Goal: Find specific page/section: Find specific page/section

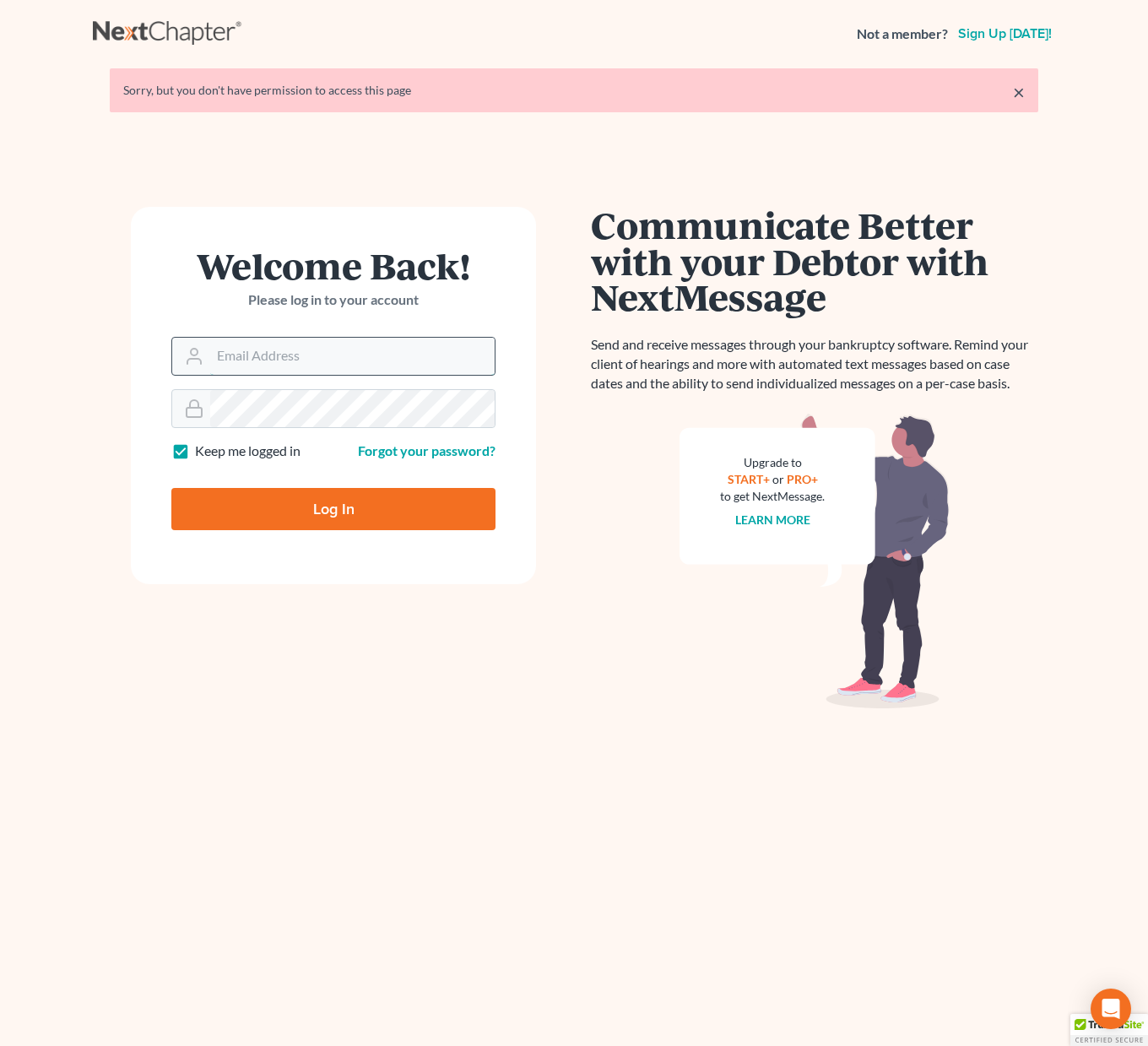
click at [242, 373] on input "Email Address" at bounding box center [352, 356] width 285 height 37
type input "allison@skibalaw.com"
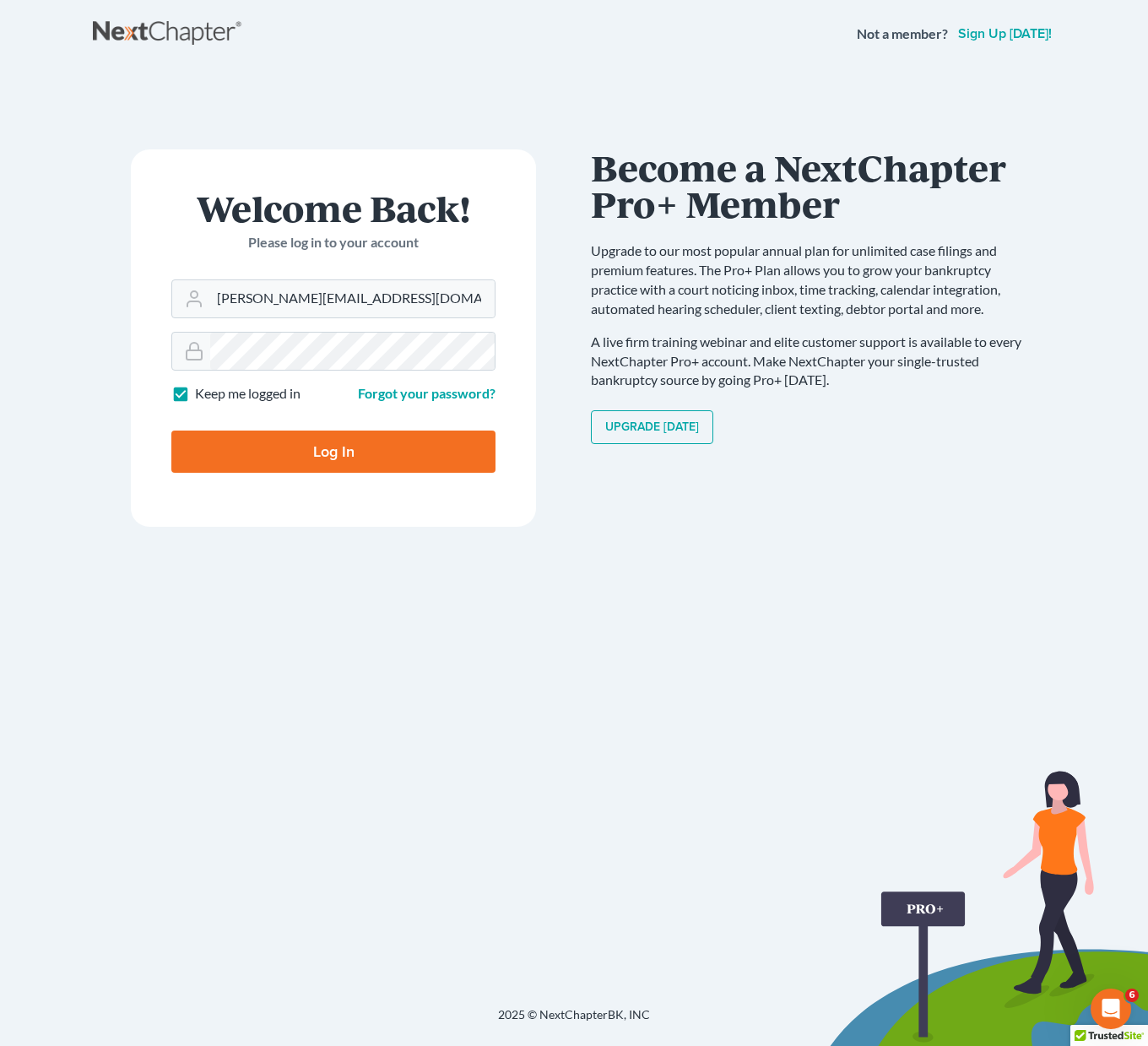
click at [334, 449] on input "Log In" at bounding box center [334, 451] width 324 height 42
type input "Thinking..."
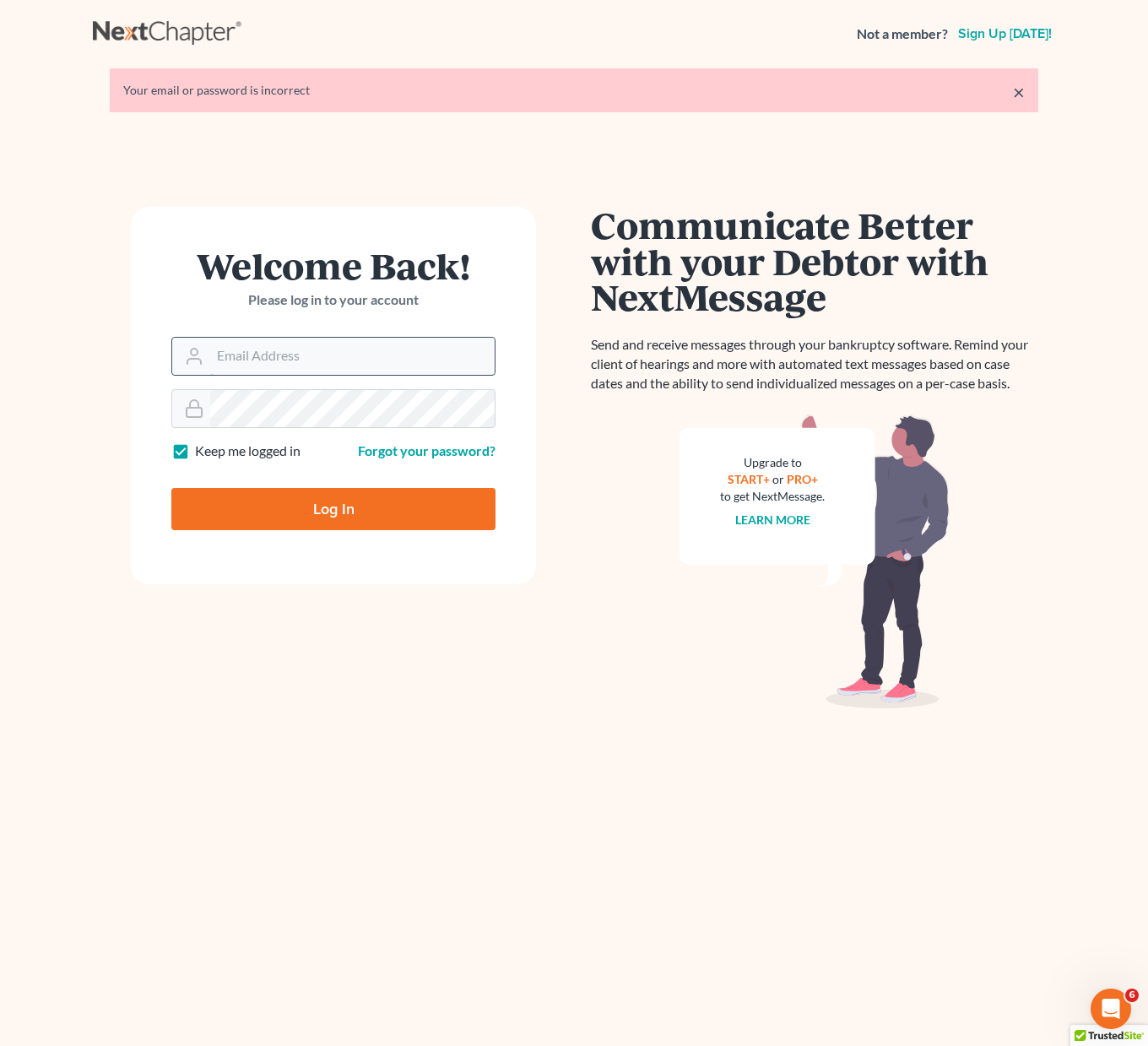
click at [270, 361] on input "Email Address" at bounding box center [352, 356] width 285 height 37
type input "[PERSON_NAME][EMAIL_ADDRESS][DOMAIN_NAME]"
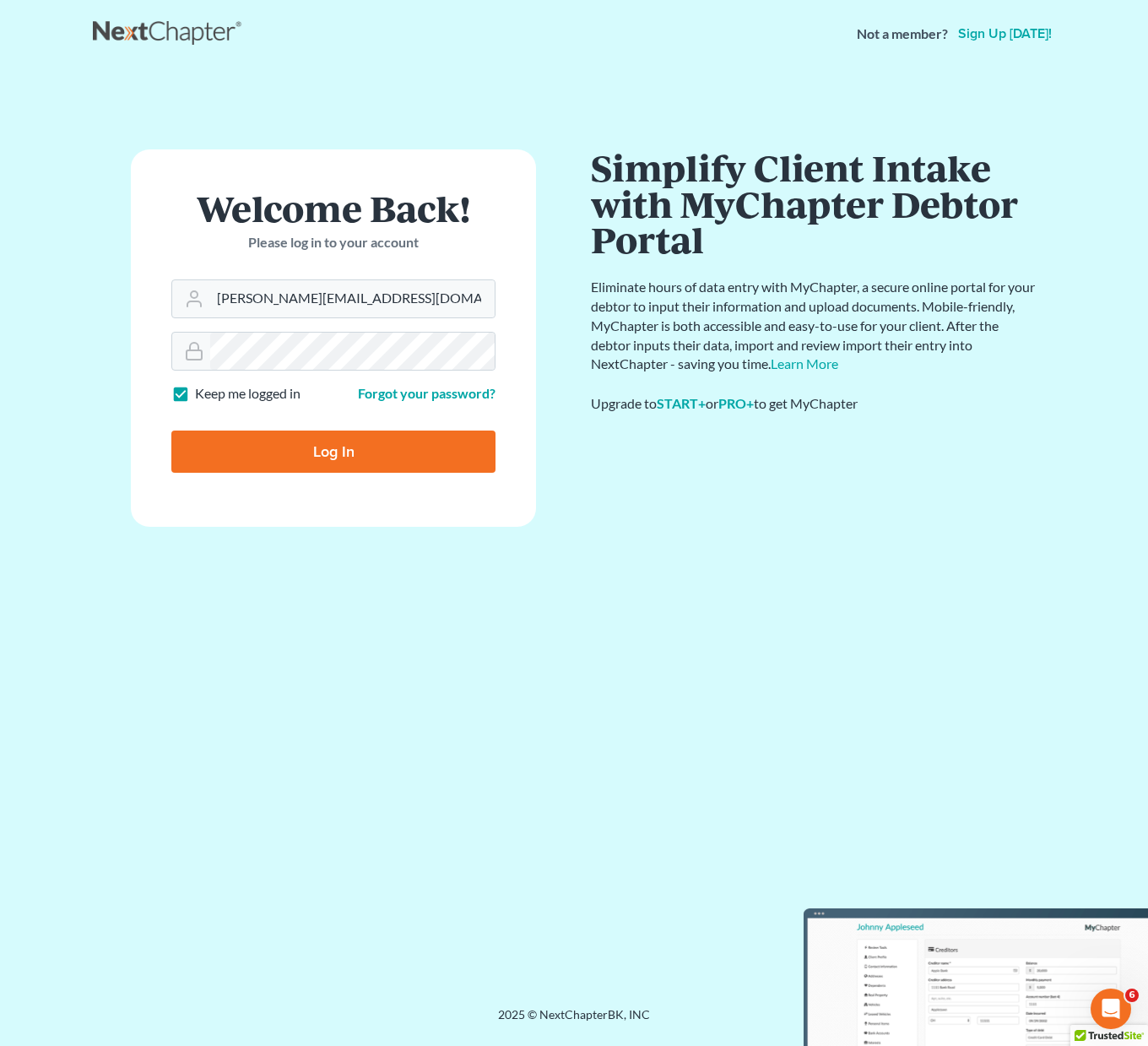
click at [273, 433] on input "Log In" at bounding box center [334, 451] width 324 height 42
type input "Thinking..."
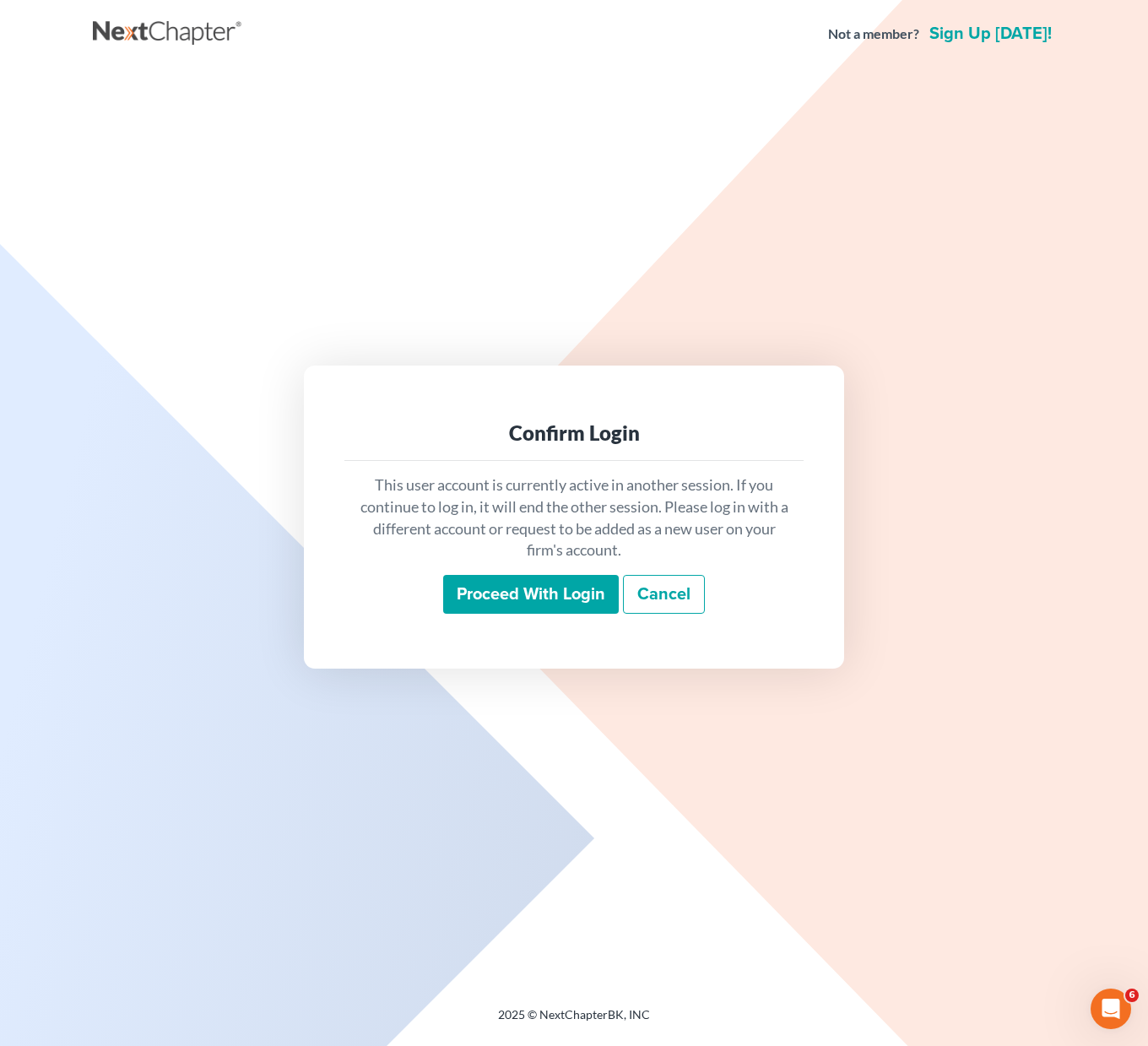
click at [530, 602] on input "Proceed with login" at bounding box center [531, 594] width 176 height 39
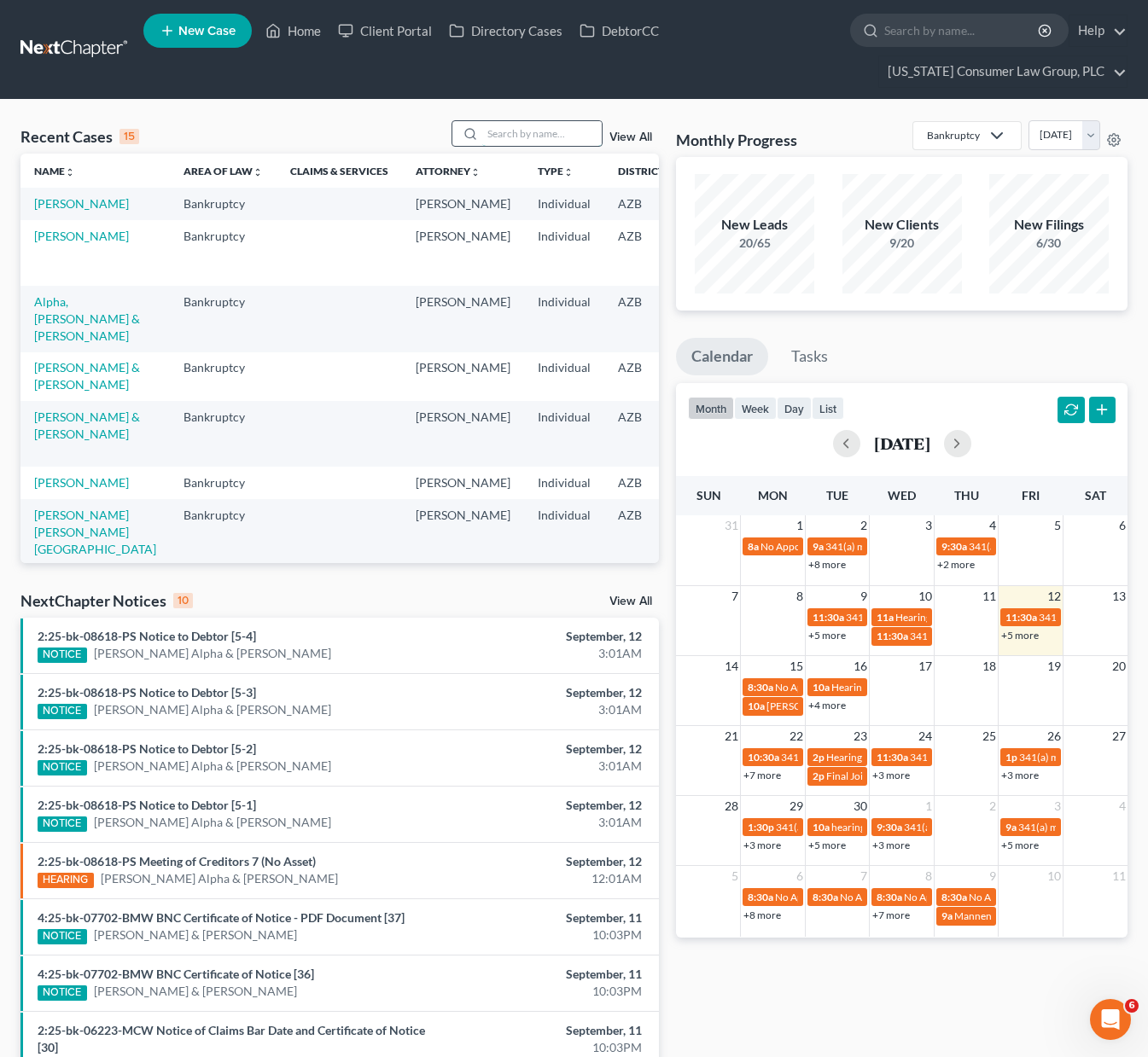
click at [537, 133] on input "search" at bounding box center [542, 134] width 120 height 25
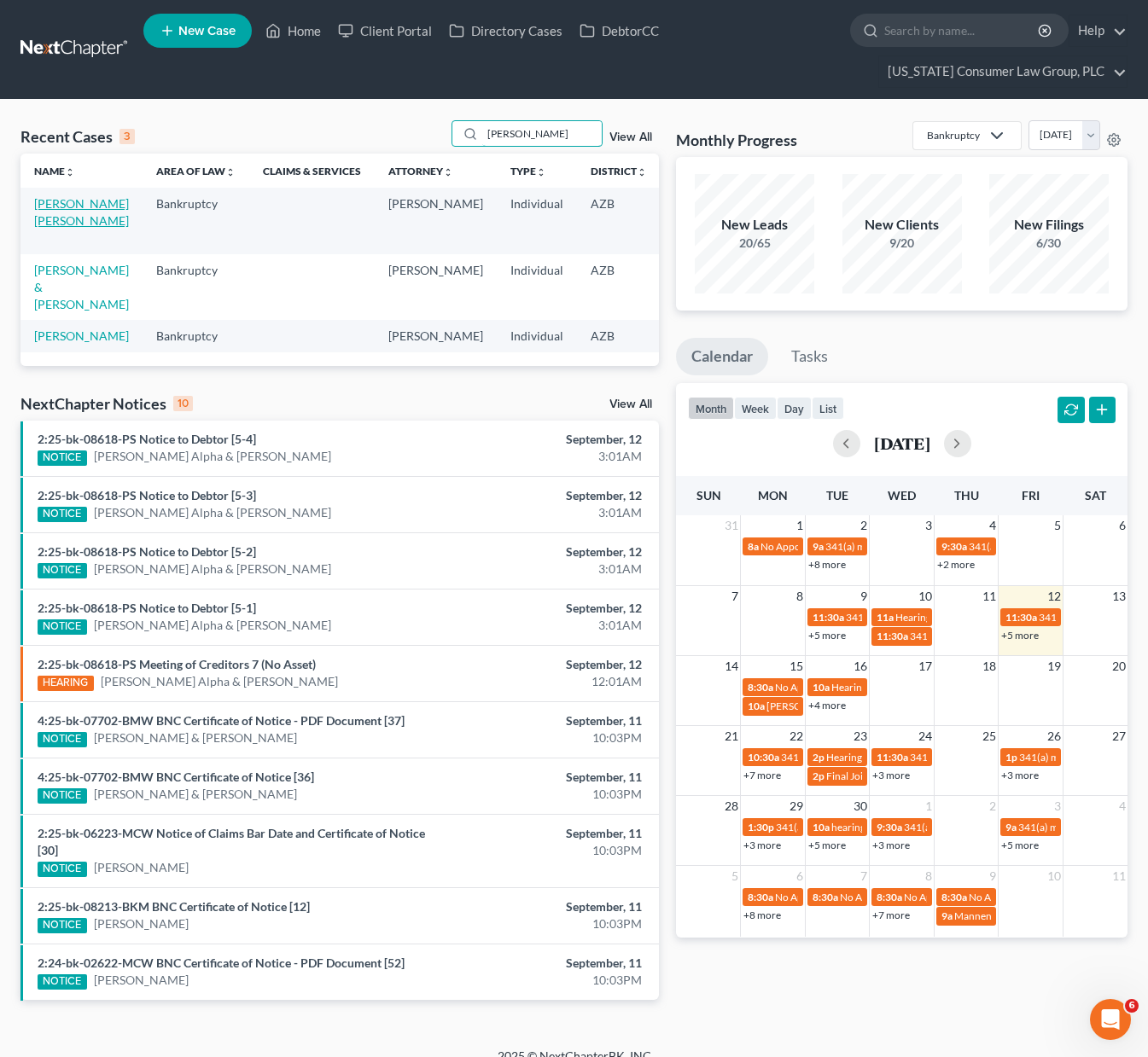
type input "[PERSON_NAME]"
click at [43, 224] on link "[PERSON_NAME] [PERSON_NAME]" at bounding box center [82, 212] width 95 height 32
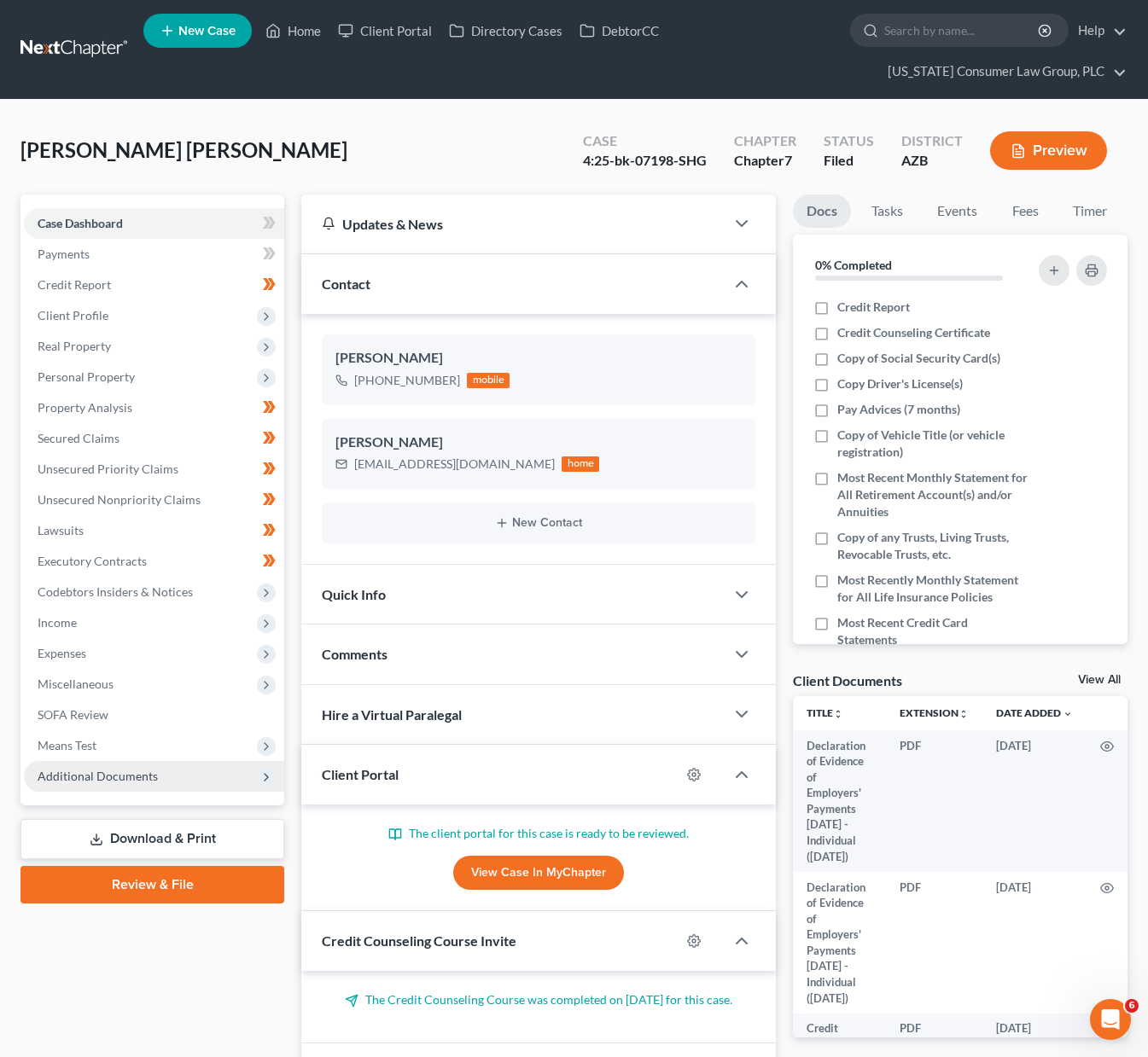
click at [132, 774] on span "Additional Documents" at bounding box center [98, 775] width 121 height 14
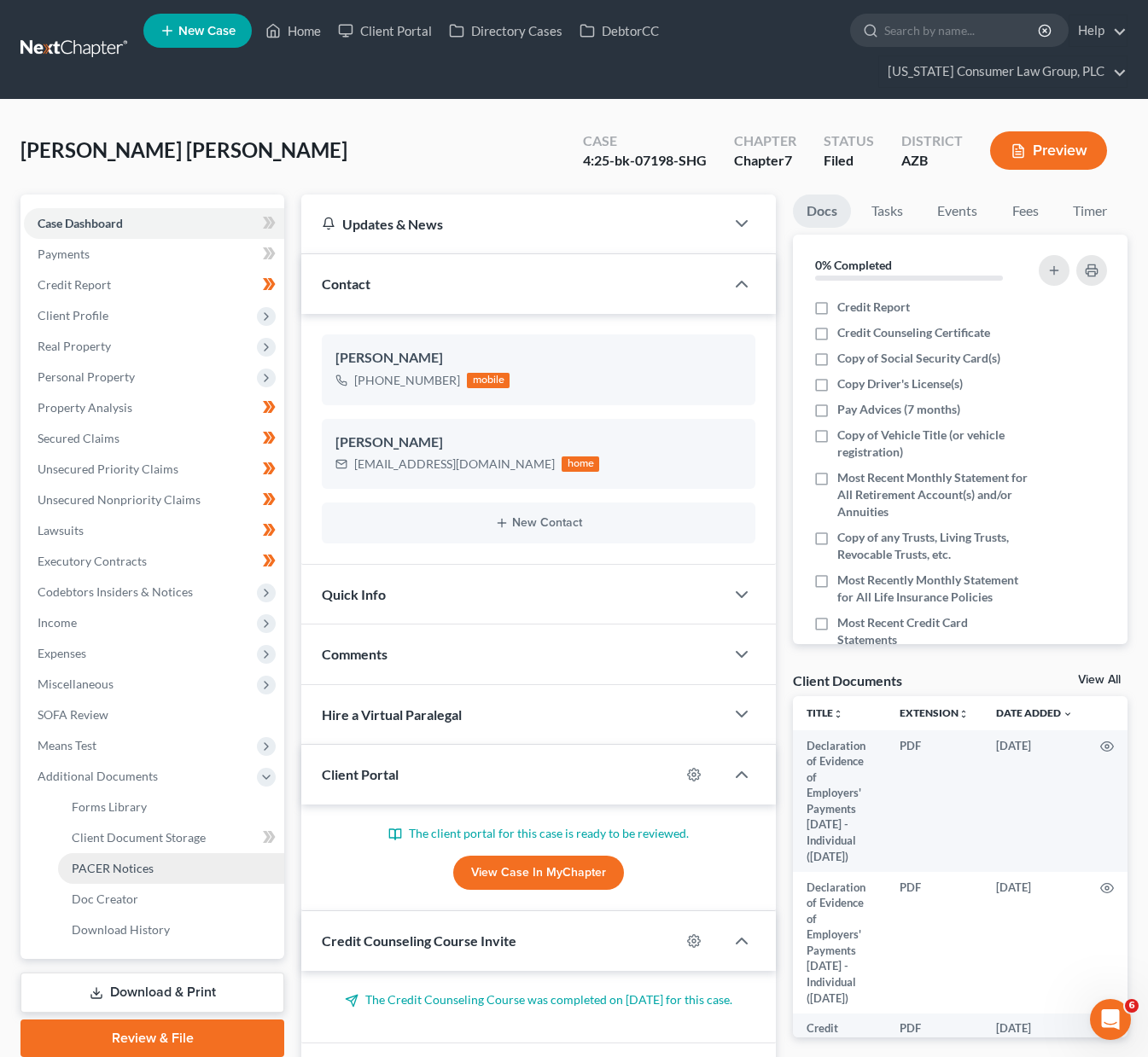
click at [132, 870] on span "PACER Notices" at bounding box center [112, 868] width 82 height 14
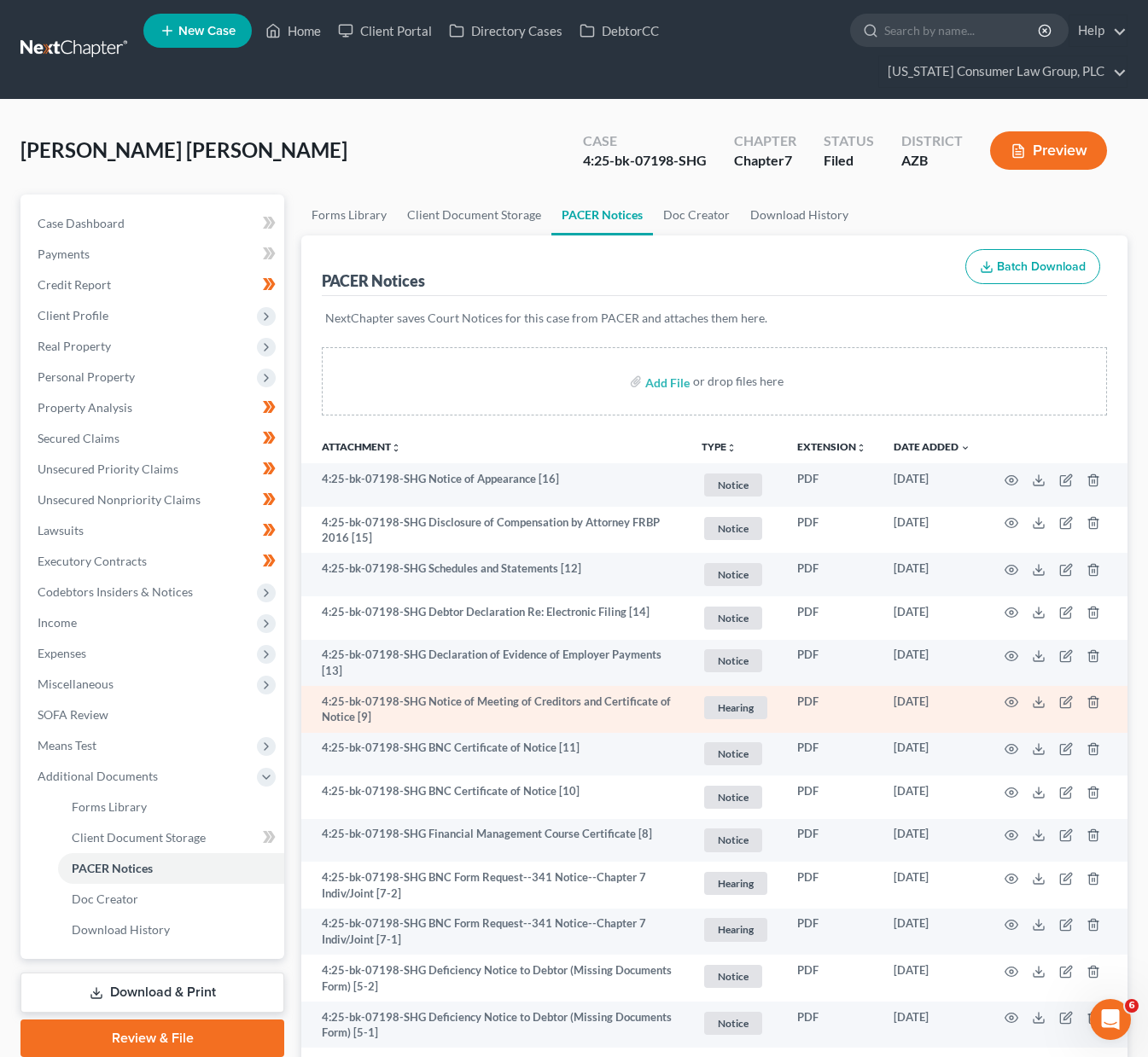
scroll to position [38, 0]
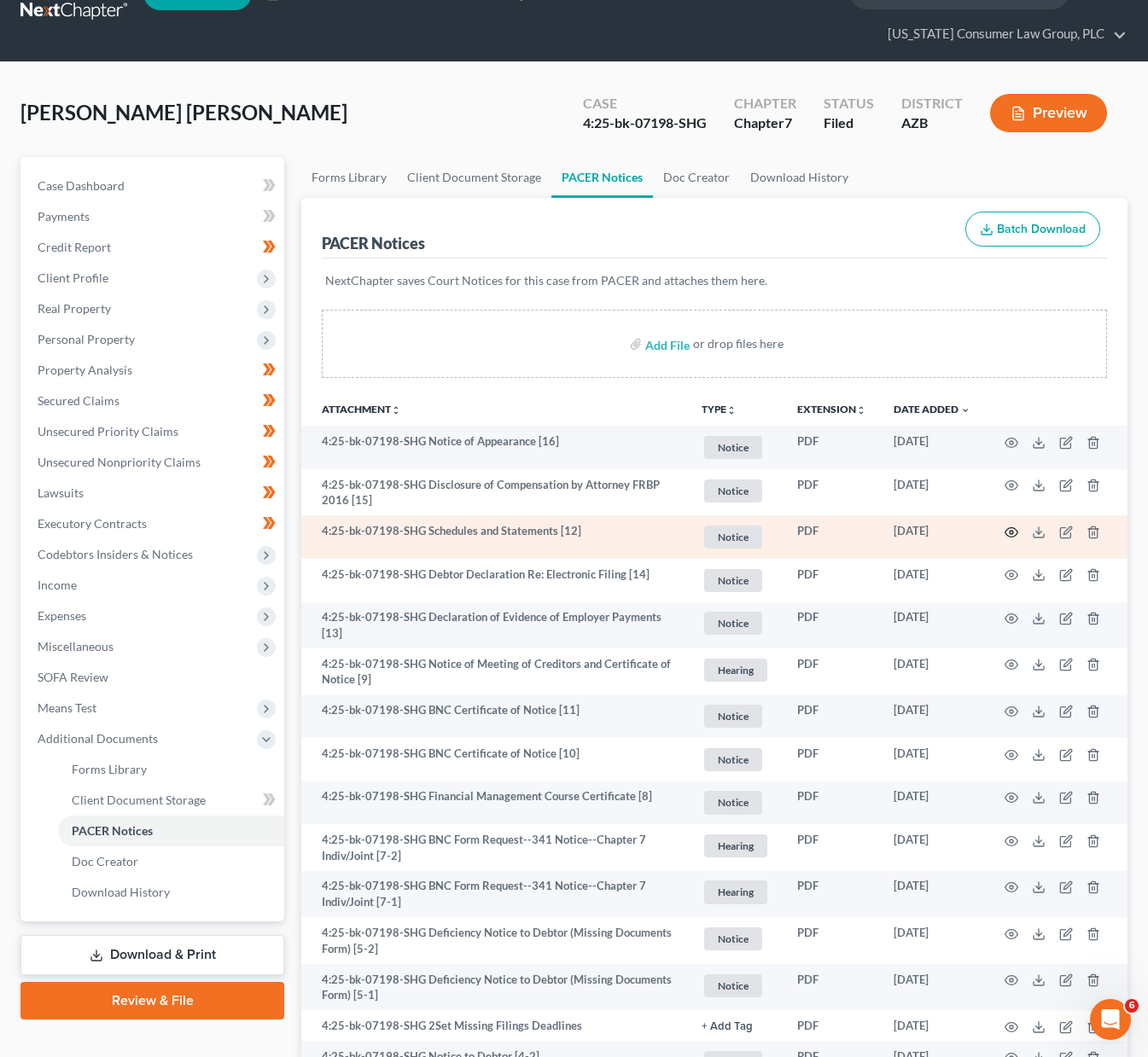
click at [1015, 528] on icon "button" at bounding box center [1012, 532] width 13 height 10
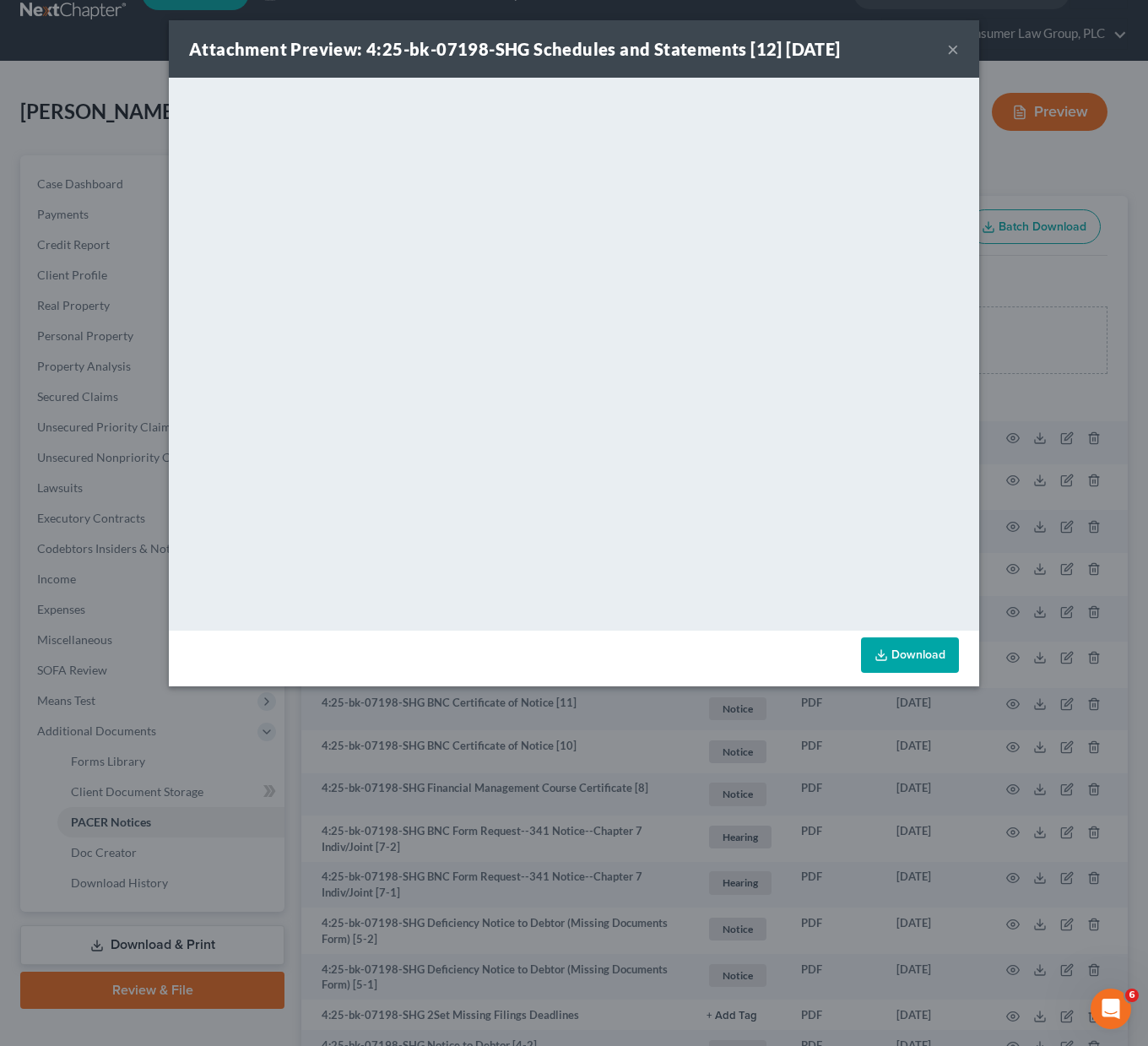
click at [650, 17] on div "Attachment Preview: 4:25-bk-07198-SHG Schedules and Statements [12] [DATE] × Do…" at bounding box center [574, 523] width 1148 height 1046
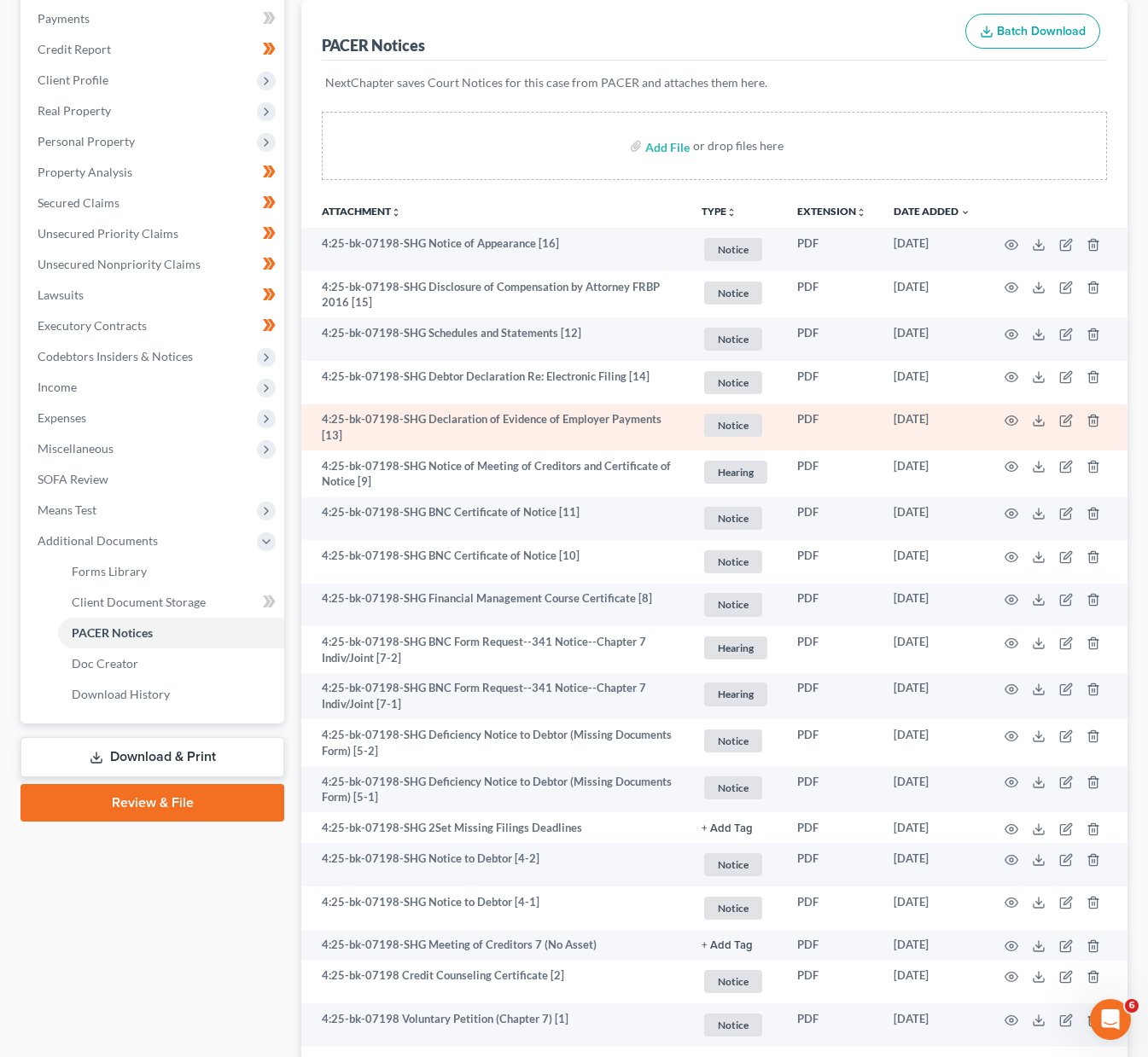
scroll to position [358, 0]
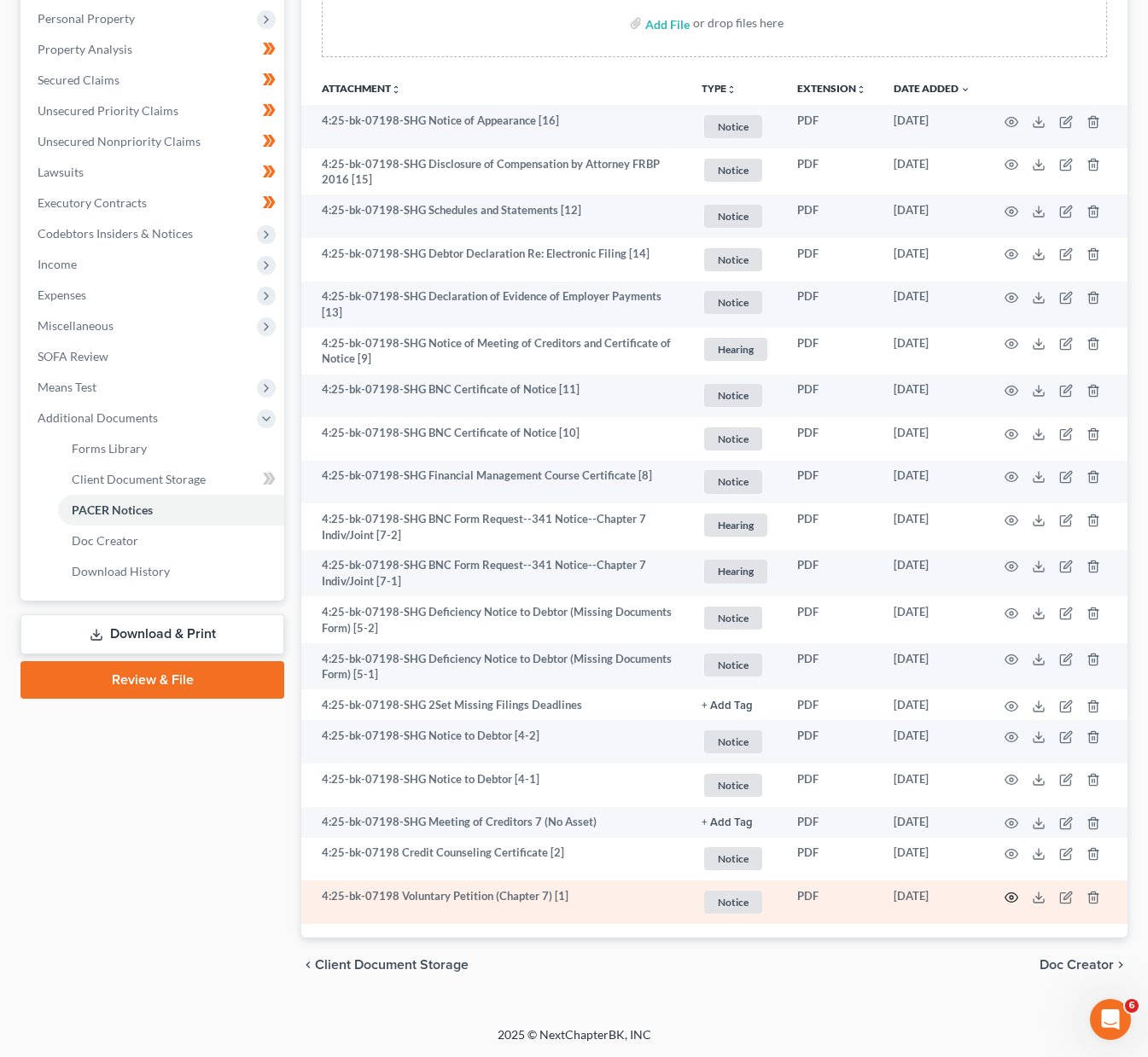
click at [1012, 899] on circle "button" at bounding box center [1012, 898] width 4 height 4
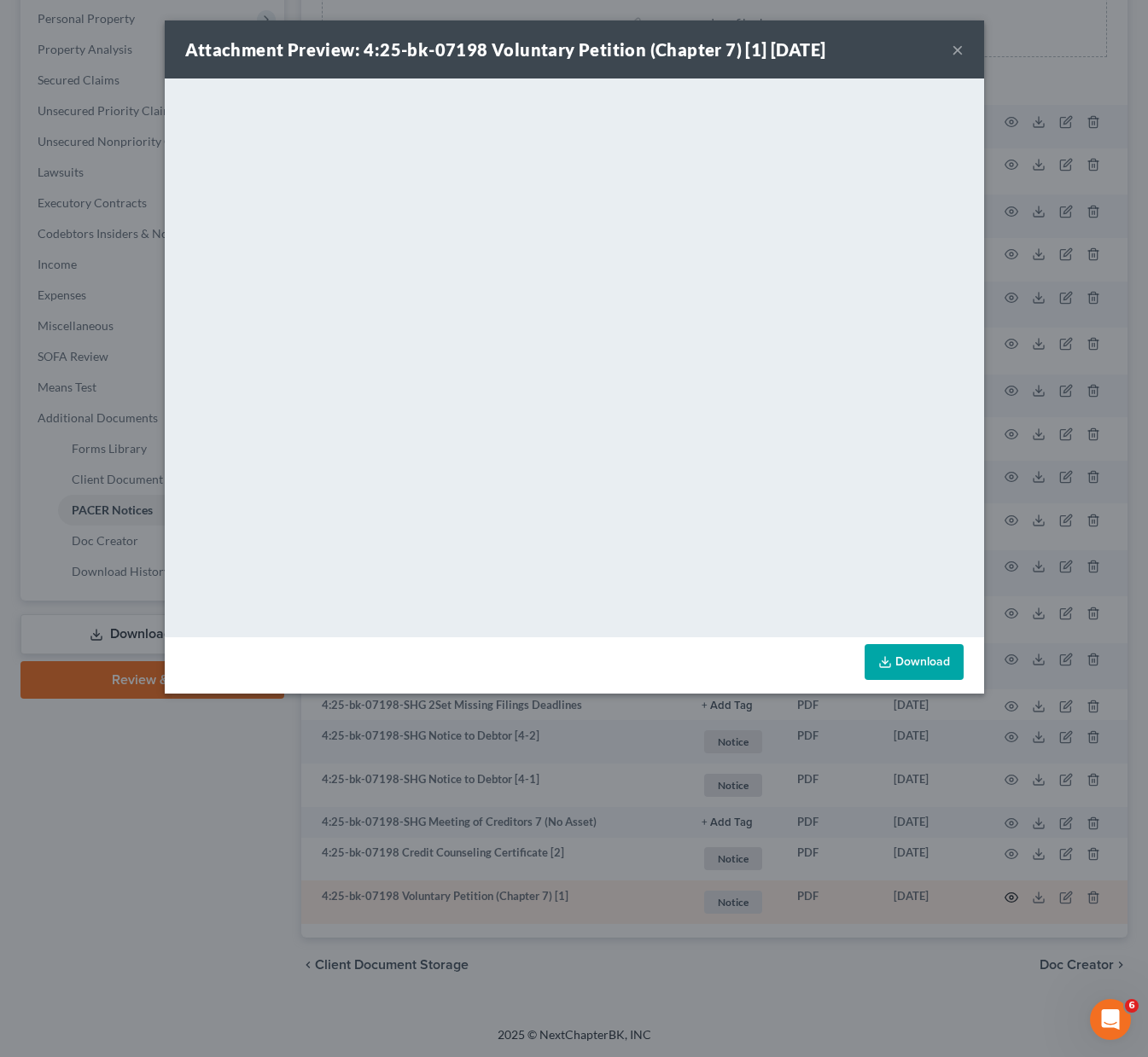
scroll to position [355, 0]
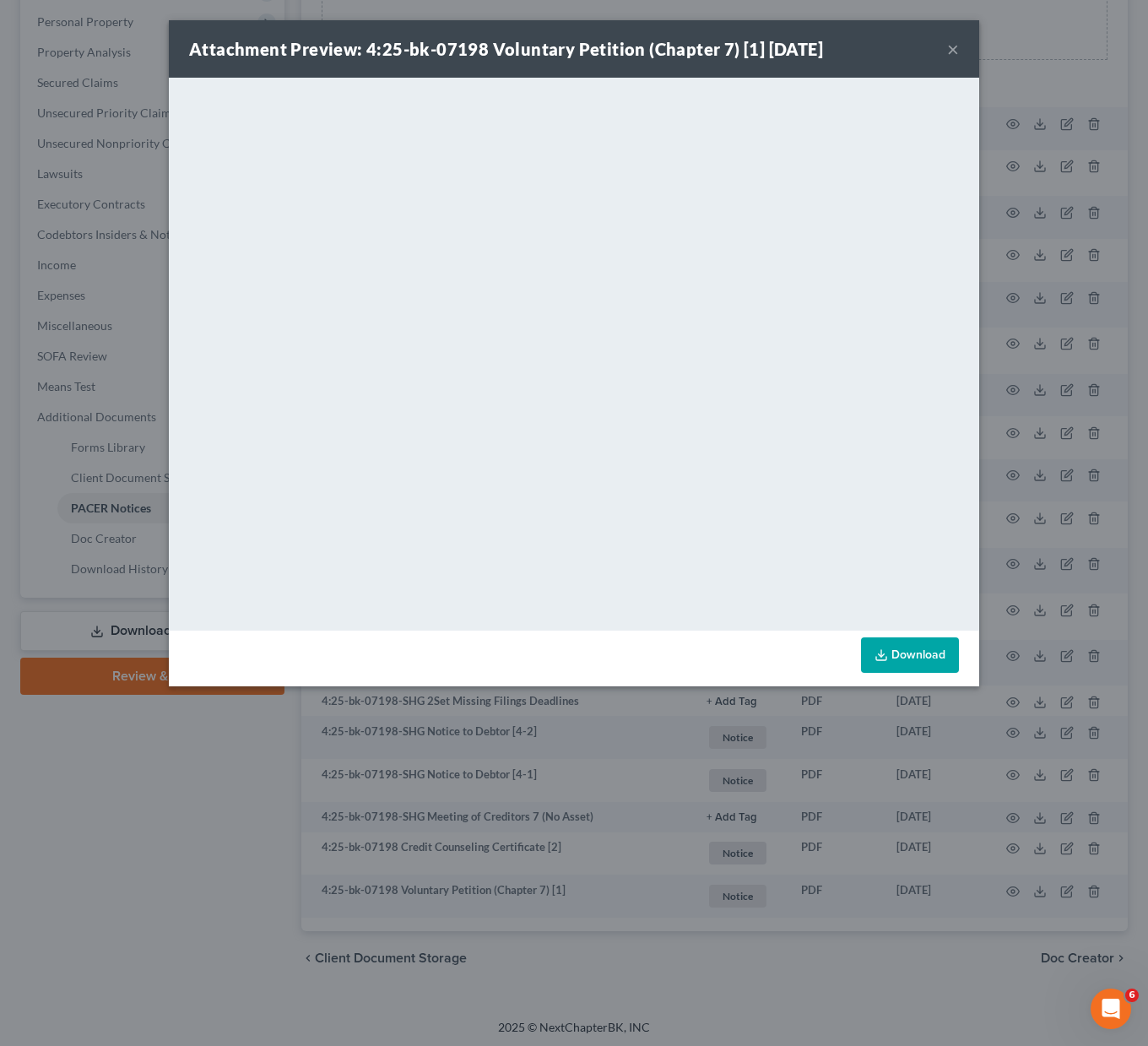
click at [955, 44] on button "×" at bounding box center [954, 49] width 12 height 20
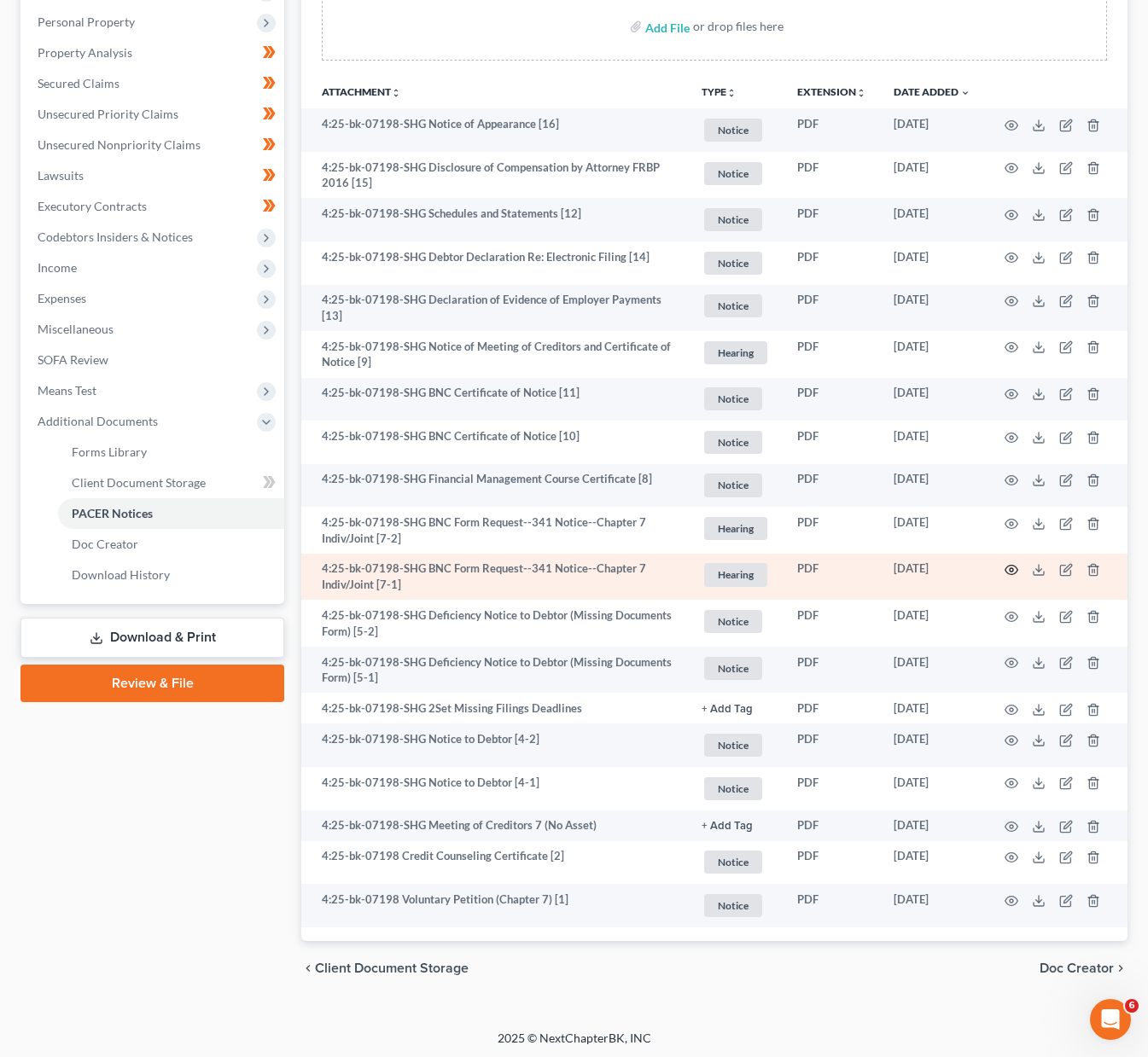
click at [1011, 569] on icon "button" at bounding box center [1012, 570] width 14 height 14
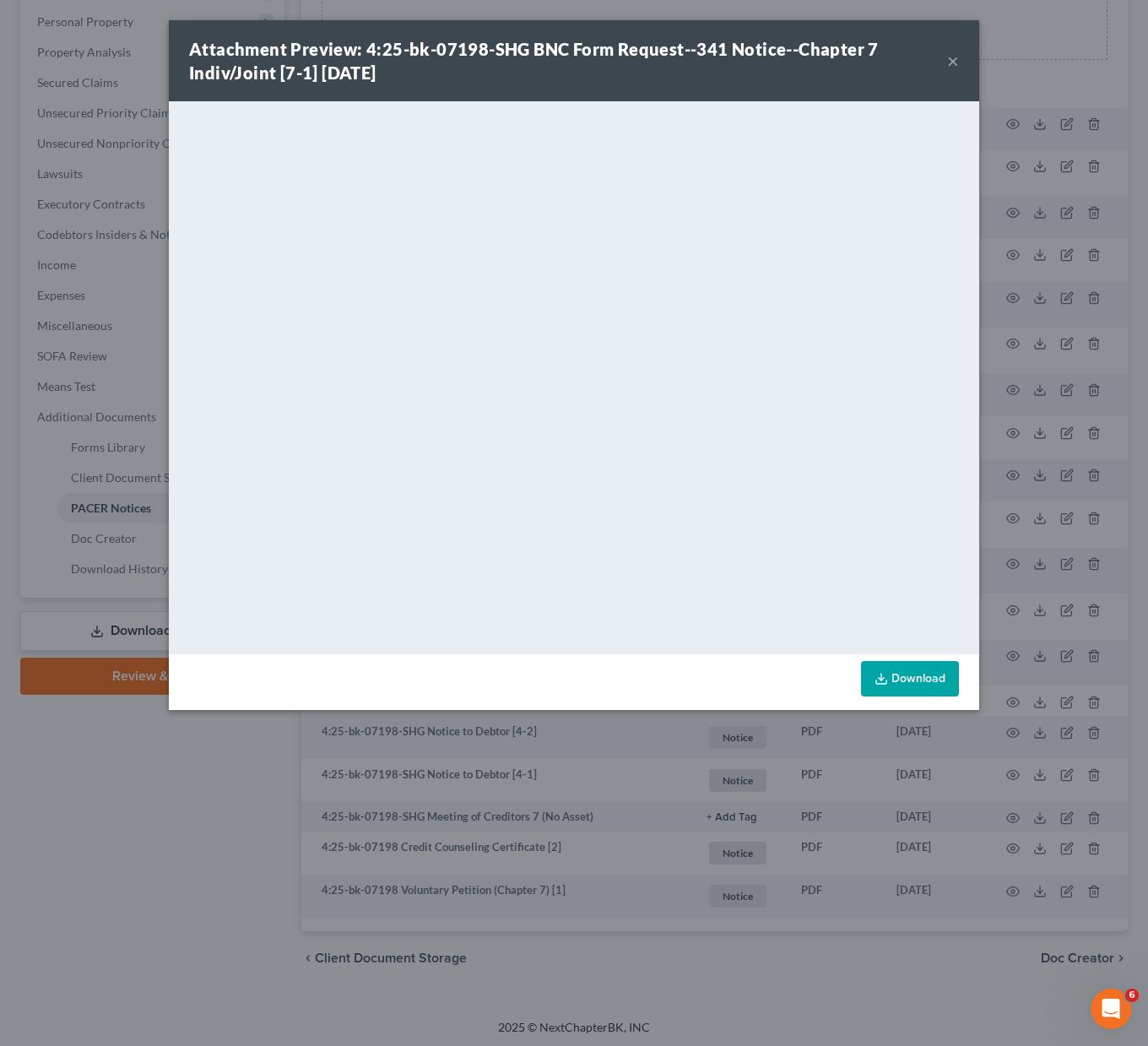
click at [675, 29] on div "Attachment Preview: 4:25-bk-07198-SHG BNC Form Request--341 Notice--Chapter 7 I…" at bounding box center [574, 60] width 811 height 81
click at [954, 60] on button "×" at bounding box center [954, 60] width 12 height 20
